Goal: Register for event/course

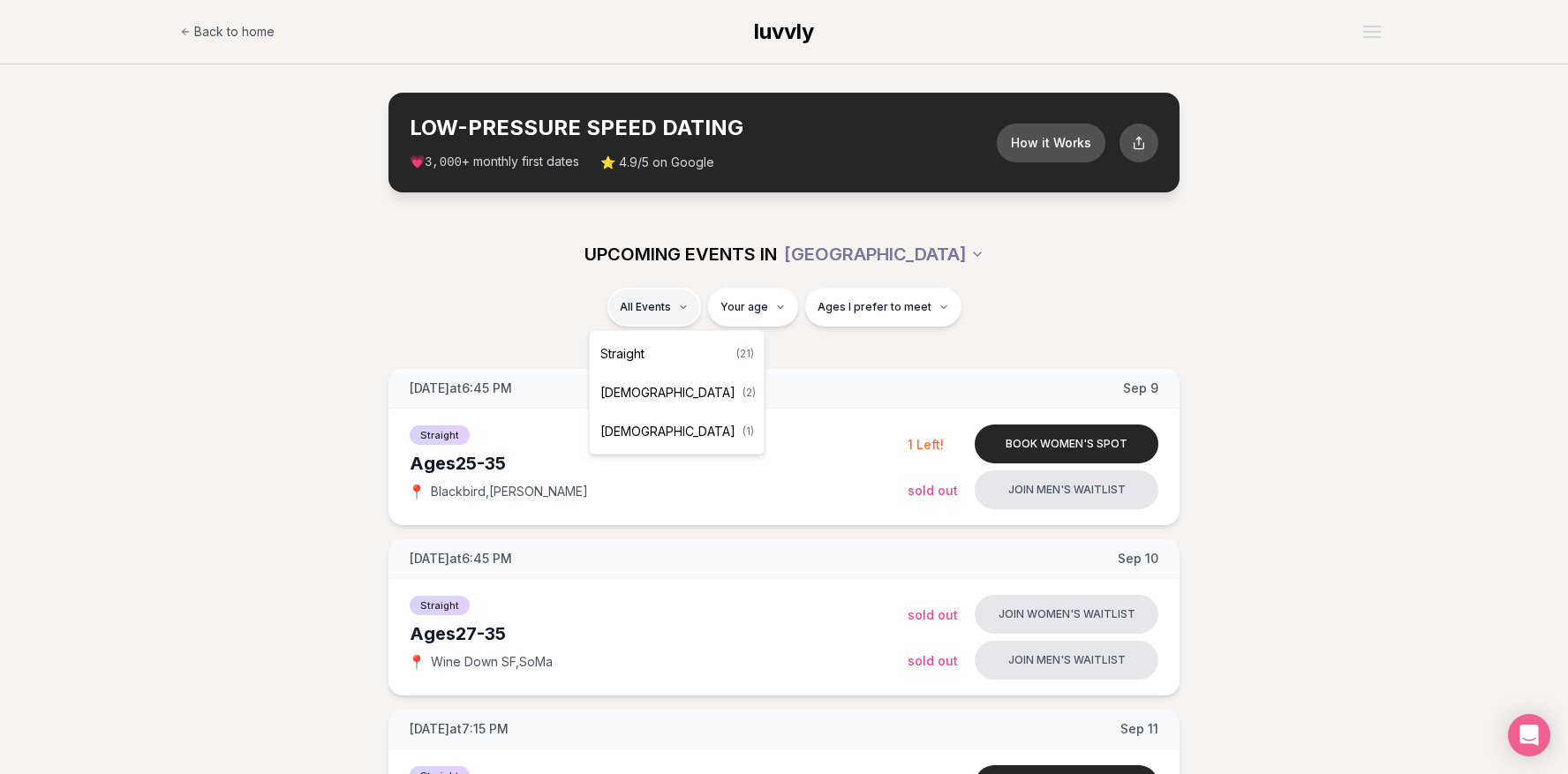
click at [666, 348] on div "Straight ( 21 )" at bounding box center [677, 354] width 167 height 38
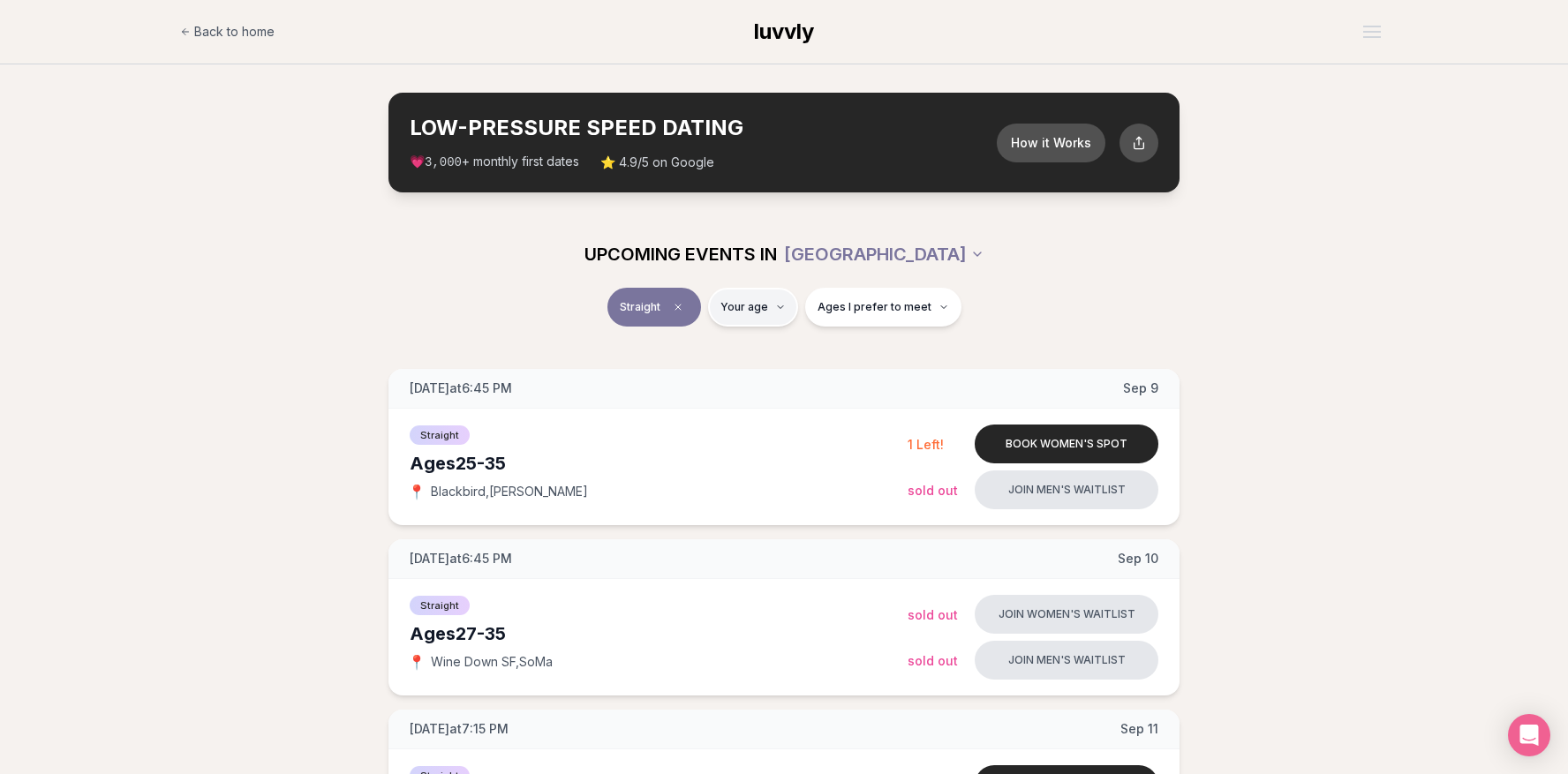
type input "**"
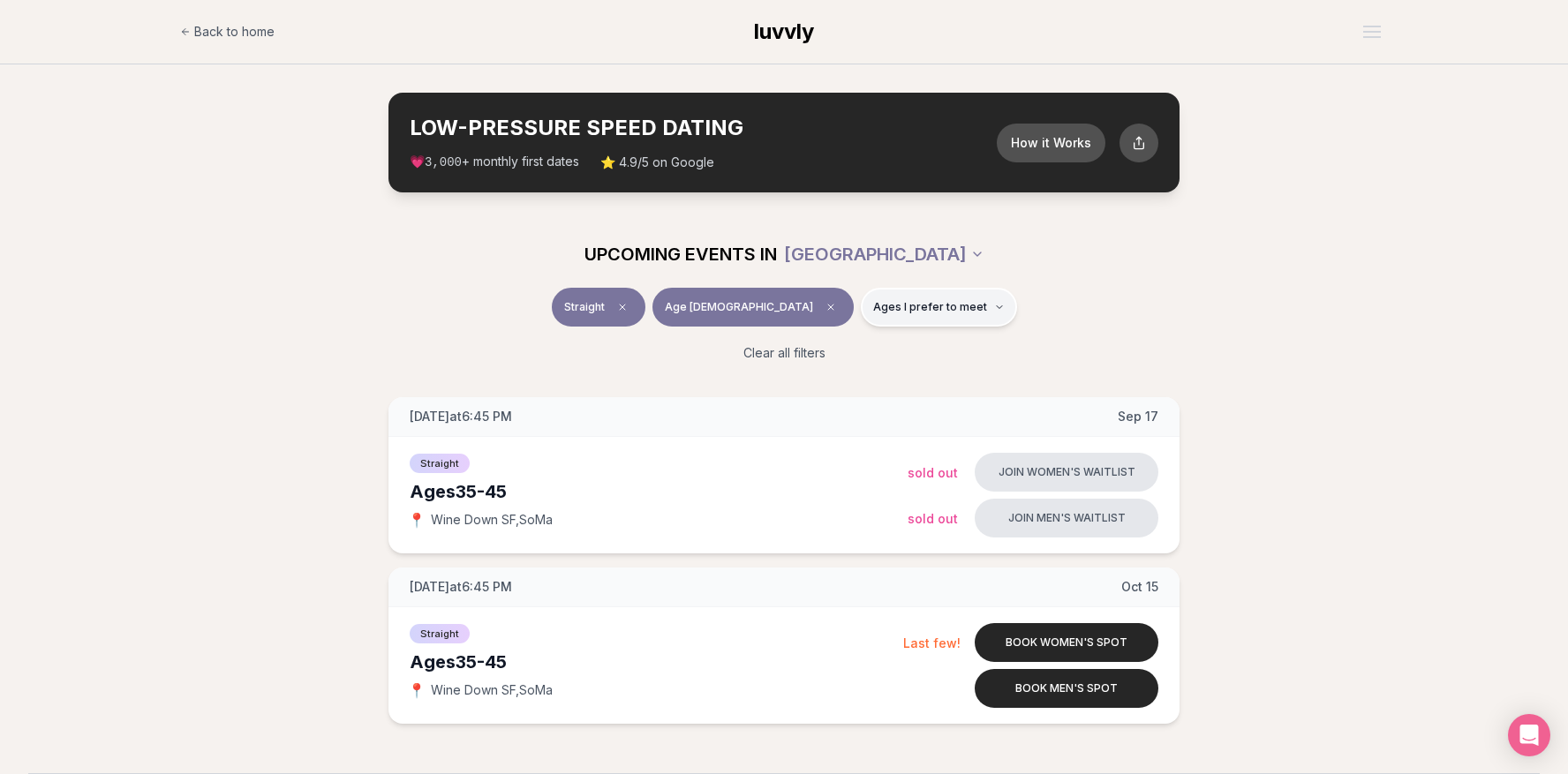
click at [873, 300] on span "Ages I prefer to meet" at bounding box center [930, 307] width 114 height 14
click at [819, 350] on label "Younger than me" at bounding box center [882, 351] width 154 height 18
click at [819, 350] on button "Younger than me" at bounding box center [812, 351] width 14 height 14
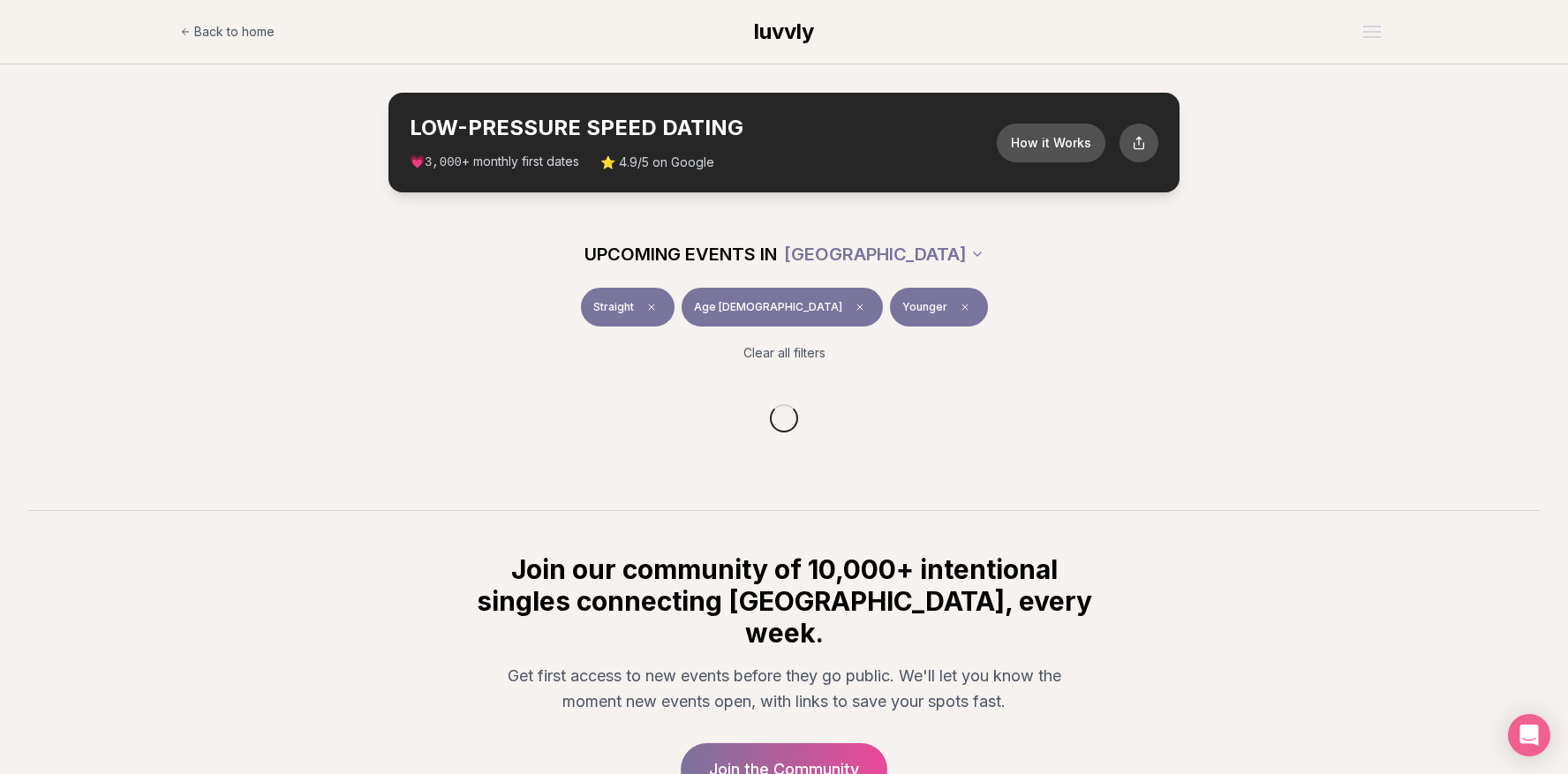
click at [1018, 301] on div "Straight Age [DEMOGRAPHIC_DATA] Younger" at bounding box center [784, 310] width 988 height 46
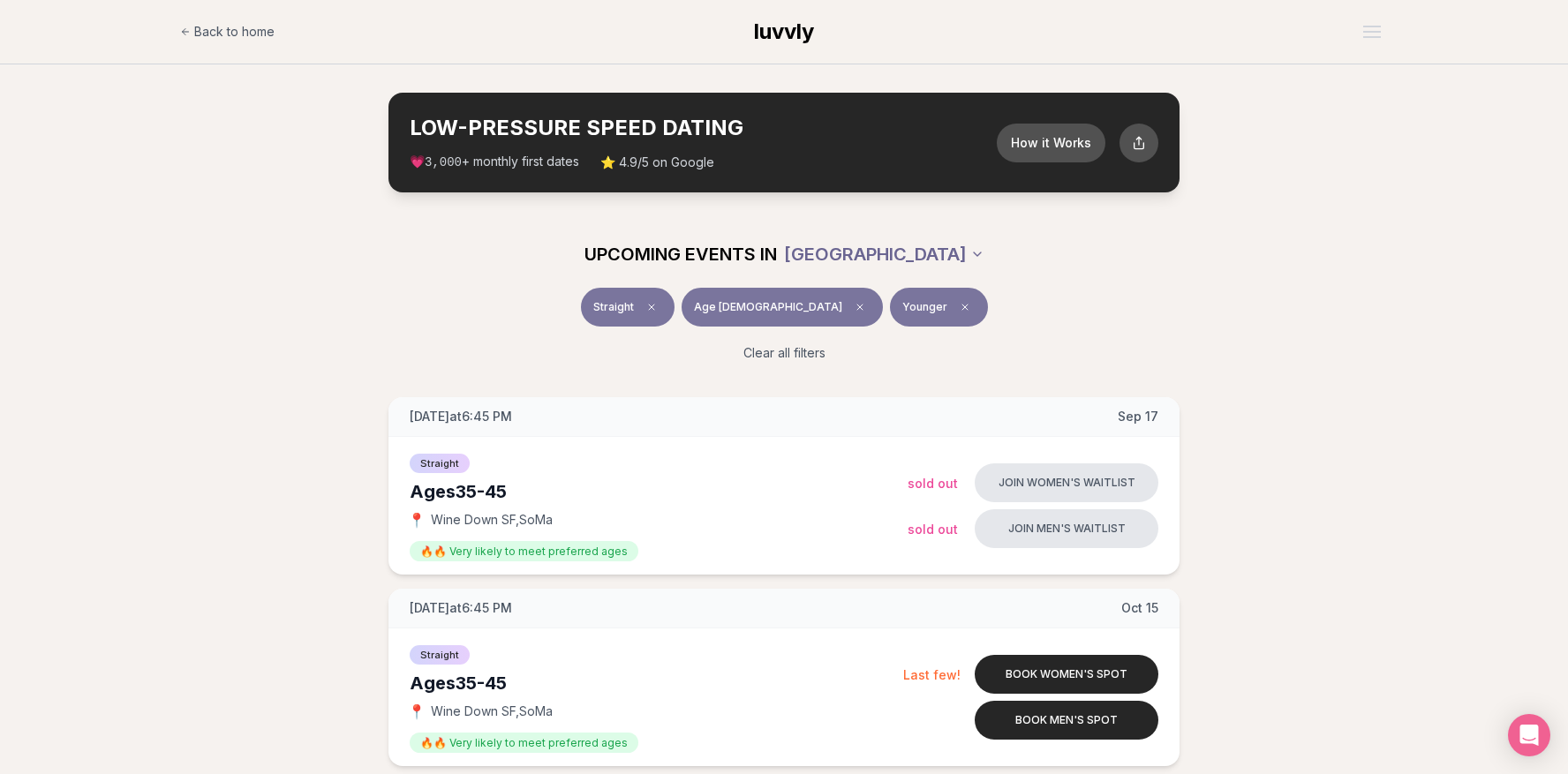
click at [917, 252] on html "Back to home luvvly LOW-PRESSURE SPEED DATING How it Works 💗 3,000 + monthly fi…" at bounding box center [784, 628] width 1568 height 1258
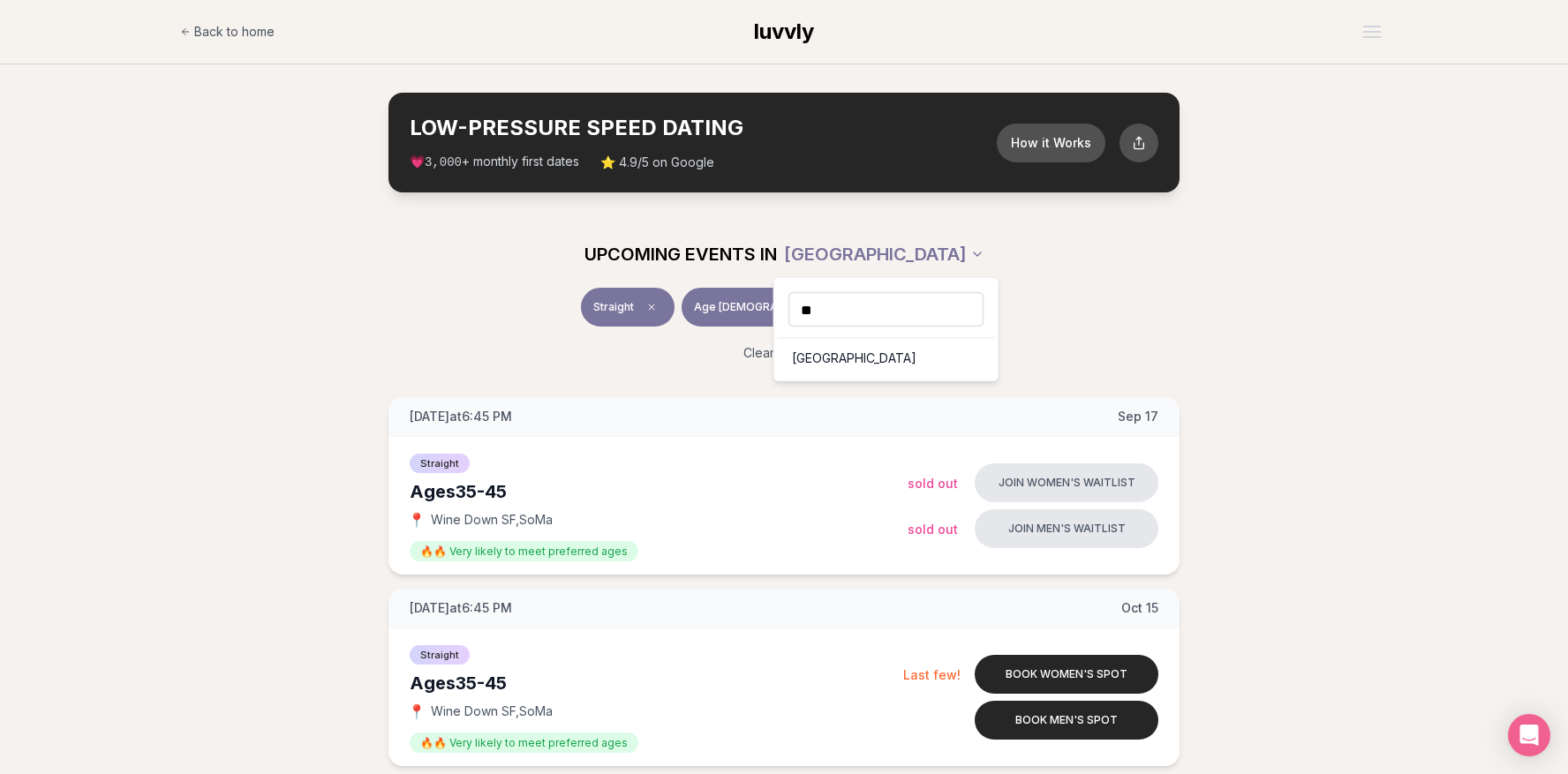
type input "*"
click at [257, 28] on html "Back to home luvvly LOW-PRESSURE SPEED DATING How it Works 💗 3,000 + monthly fi…" at bounding box center [784, 628] width 1568 height 1258
